Goal: Ask a question

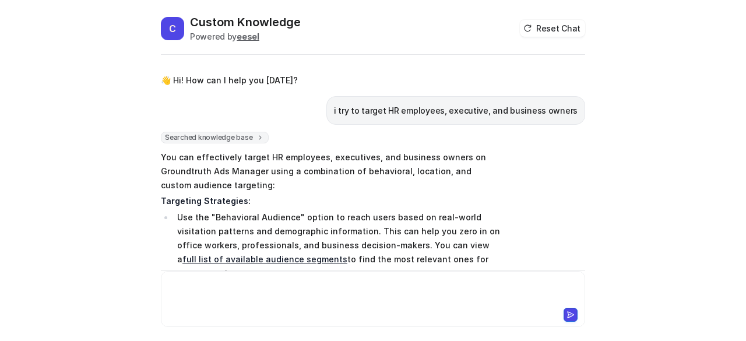
scroll to position [1001, 0]
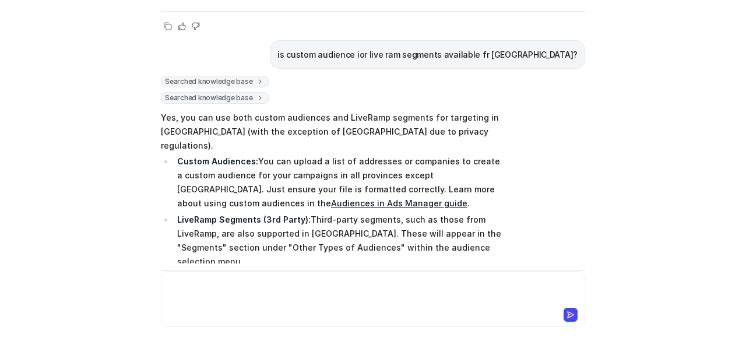
paste div
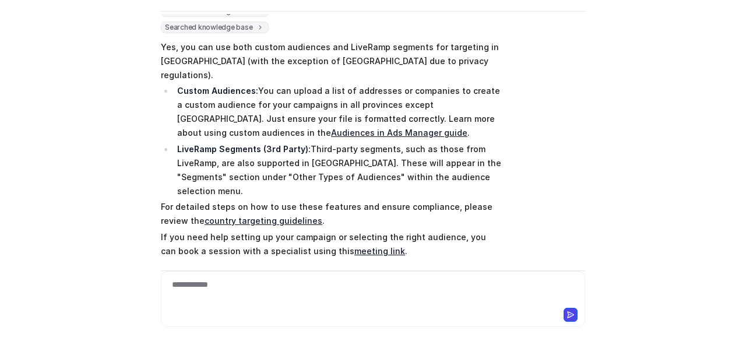
scroll to position [1076, 0]
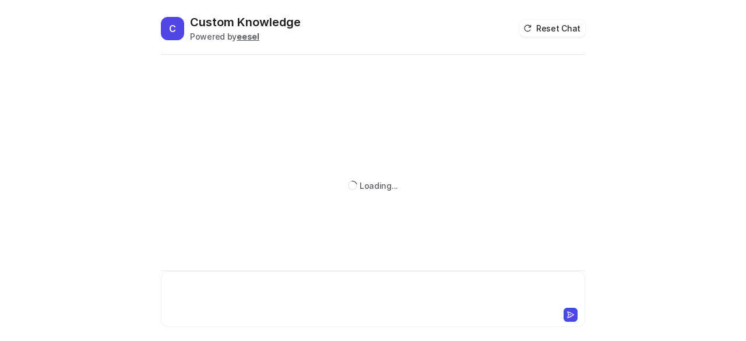
click at [220, 288] on div at bounding box center [373, 291] width 418 height 27
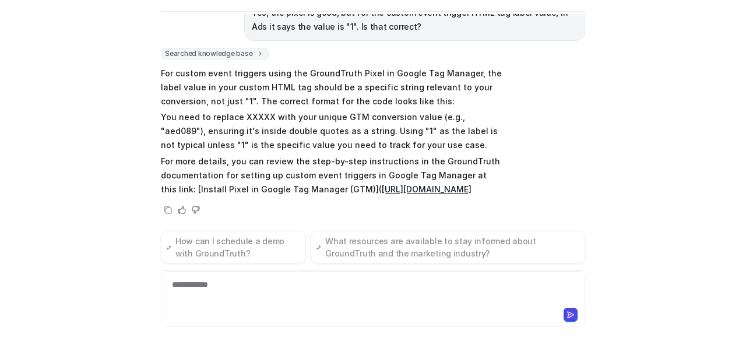
scroll to position [69, 0]
